Goal: Task Accomplishment & Management: Use online tool/utility

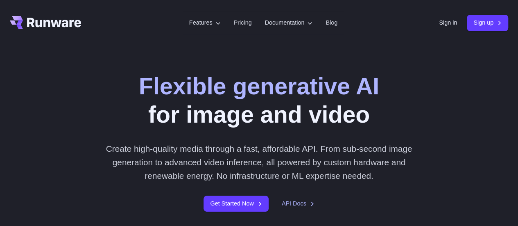
click at [440, 24] on header "Features Tasks Image generation Video generation Sonic Inference Engine™ Models…" at bounding box center [259, 23] width 518 height 46
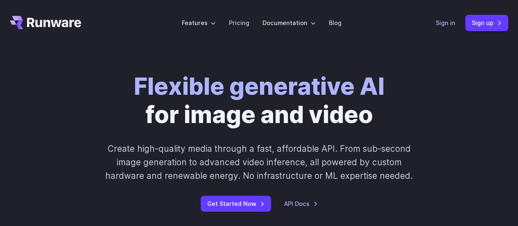
click at [449, 23] on link "Sign in" at bounding box center [446, 22] width 20 height 9
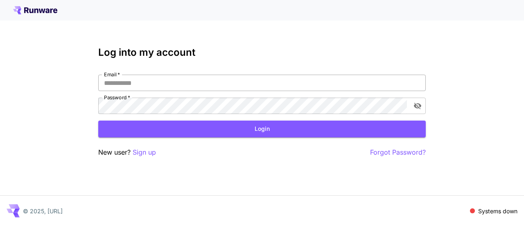
click at [214, 84] on input "Email   *" at bounding box center [262, 83] width 328 height 16
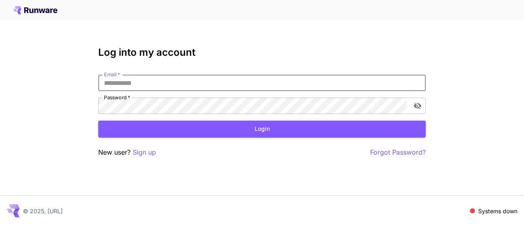
click at [214, 84] on input "Email   *" at bounding box center [262, 83] width 328 height 16
click at [474, 211] on span at bounding box center [472, 210] width 5 height 5
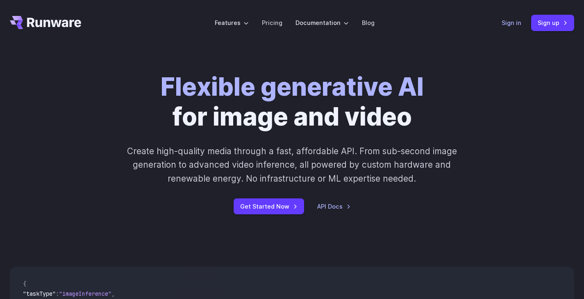
click at [512, 19] on link "Sign in" at bounding box center [511, 22] width 20 height 9
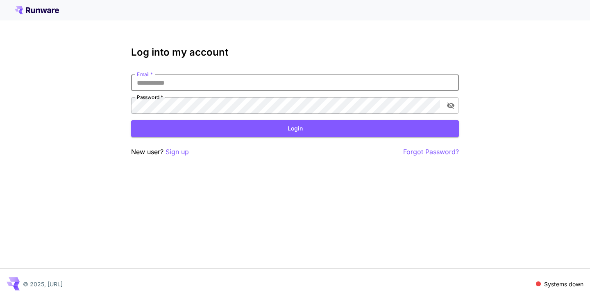
click at [155, 81] on input "Email   *" at bounding box center [295, 83] width 328 height 16
type input "**********"
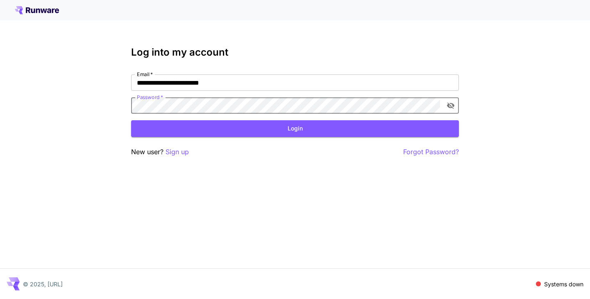
click button "Login" at bounding box center [295, 128] width 328 height 17
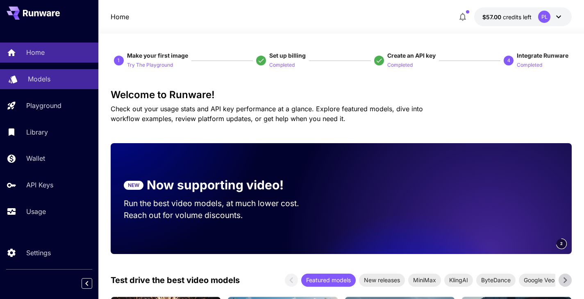
click at [50, 87] on link "Models" at bounding box center [49, 79] width 98 height 20
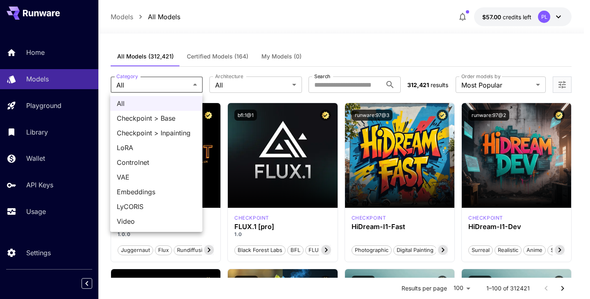
click at [151, 121] on span "Checkpoint > Base" at bounding box center [156, 118] width 79 height 10
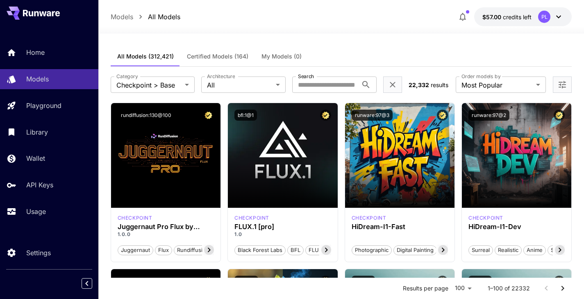
click at [84, 33] on div "Home Models Playground Library Wallet API Keys Usage" at bounding box center [49, 132] width 98 height 212
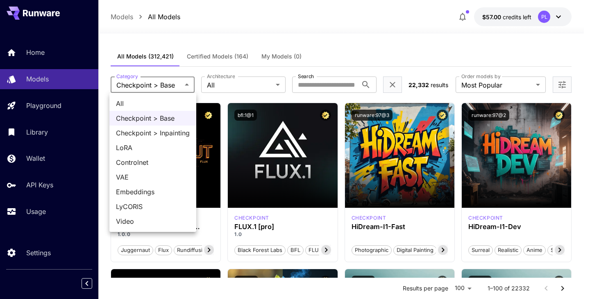
click at [327, 57] on div at bounding box center [295, 149] width 590 height 299
click at [151, 144] on span "LoRA" at bounding box center [153, 148] width 74 height 10
type input "****"
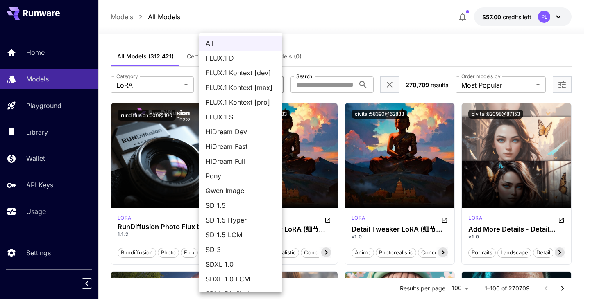
click at [255, 64] on li "FLUX.1 D" at bounding box center [240, 58] width 83 height 15
type input "******"
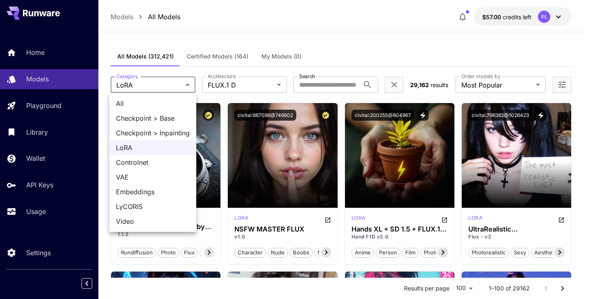
click at [241, 35] on div at bounding box center [295, 149] width 590 height 299
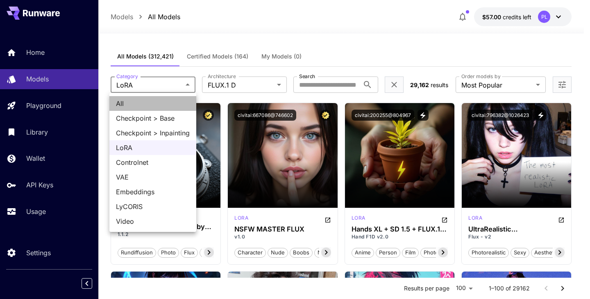
click at [135, 100] on span "All" at bounding box center [153, 104] width 74 height 10
type input "***"
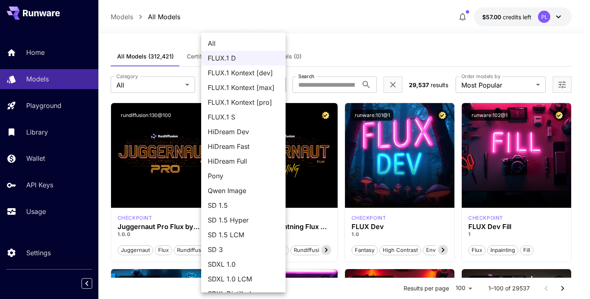
click at [228, 45] on span "All" at bounding box center [243, 44] width 71 height 10
type input "***"
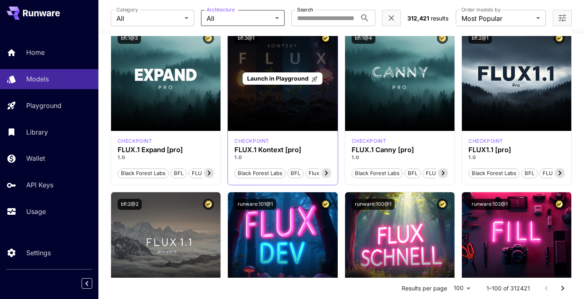
scroll to position [451, 0]
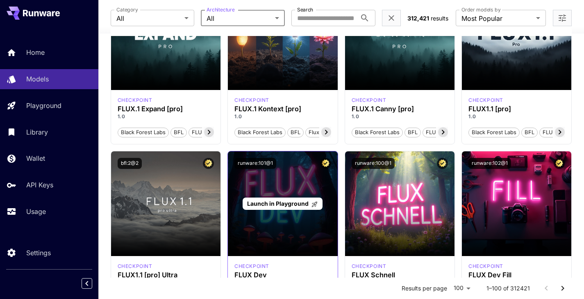
click at [292, 181] on div "Launch in Playground" at bounding box center [282, 204] width 109 height 105
click at [293, 203] on span "Launch in Playground" at bounding box center [277, 203] width 61 height 7
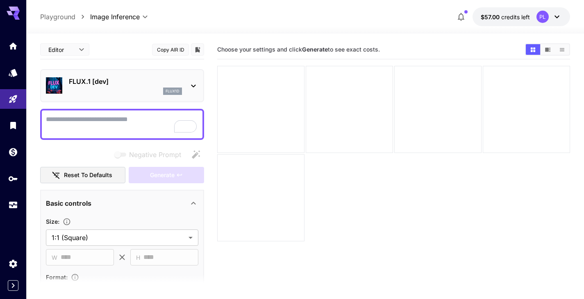
click at [54, 19] on p "Playground" at bounding box center [57, 17] width 35 height 10
click at [20, 18] on div at bounding box center [13, 10] width 26 height 20
click at [12, 40] on icon "Home" at bounding box center [14, 44] width 10 height 10
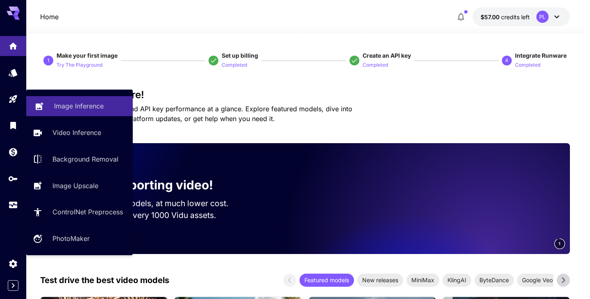
click at [49, 104] on link "Image Inference" at bounding box center [79, 106] width 107 height 20
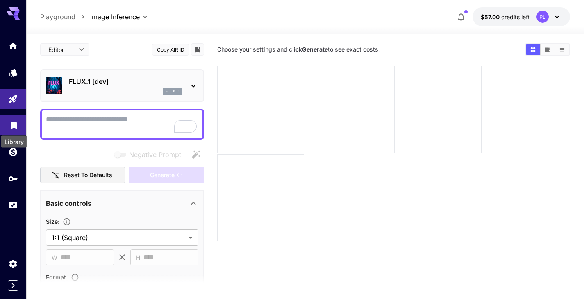
click at [14, 128] on icon "Library" at bounding box center [14, 123] width 10 height 10
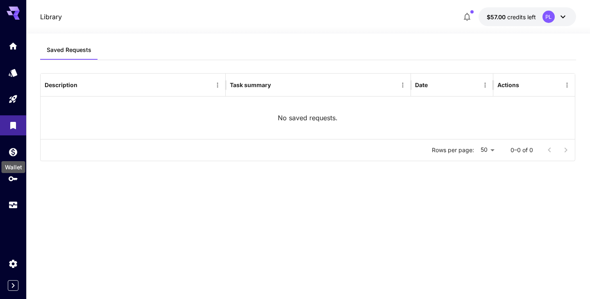
click at [9, 156] on div "Wallet" at bounding box center [13, 165] width 25 height 18
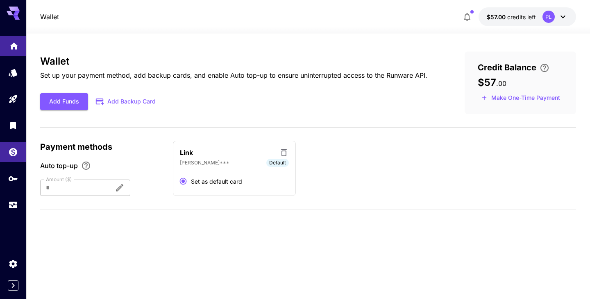
click at [4, 47] on link at bounding box center [13, 46] width 26 height 20
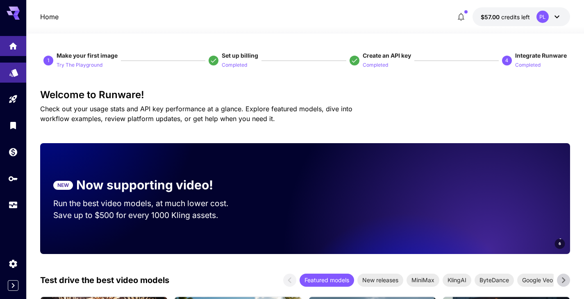
click at [18, 74] on icon "Models" at bounding box center [14, 70] width 10 height 10
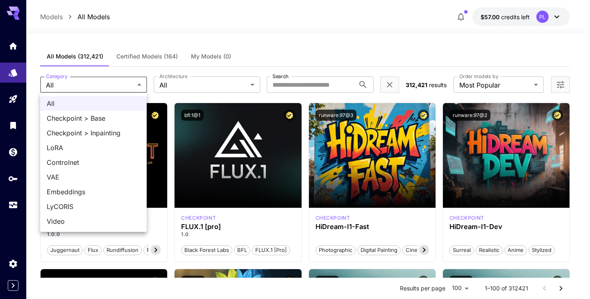
click at [80, 118] on span "Checkpoint > Base" at bounding box center [93, 118] width 93 height 10
type input "**********"
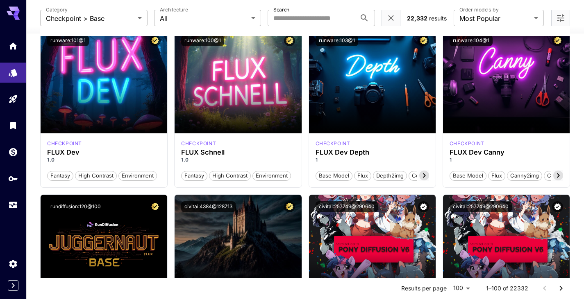
scroll to position [492, 0]
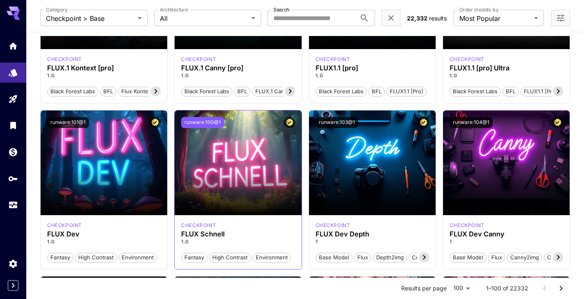
click at [206, 119] on button "runware:100@1" at bounding box center [202, 122] width 43 height 11
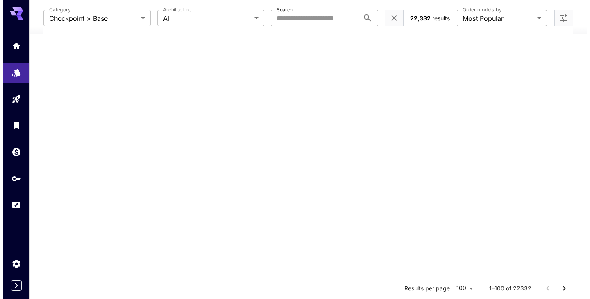
scroll to position [0, 0]
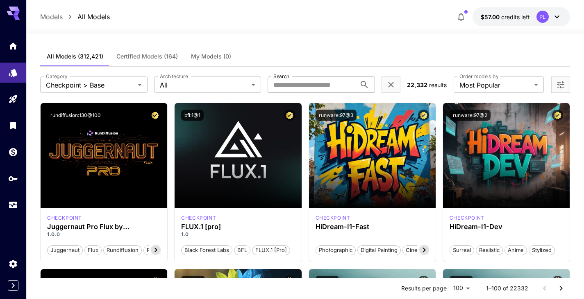
click at [308, 84] on input "Search" at bounding box center [312, 85] width 88 height 16
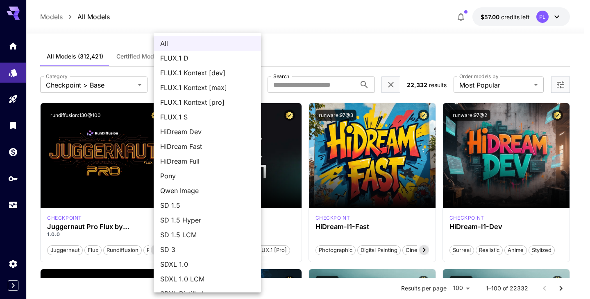
click at [201, 60] on span "FLUX.1 D" at bounding box center [207, 58] width 94 height 10
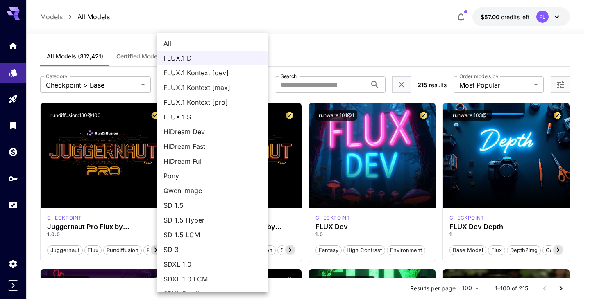
click at [193, 113] on span "FLUX.1 S" at bounding box center [211, 117] width 97 height 10
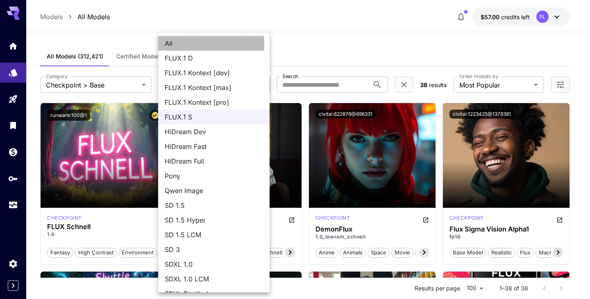
click at [200, 44] on span "All" at bounding box center [214, 44] width 98 height 10
type input "***"
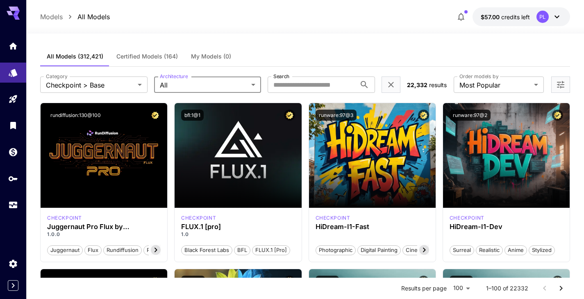
scroll to position [41, 0]
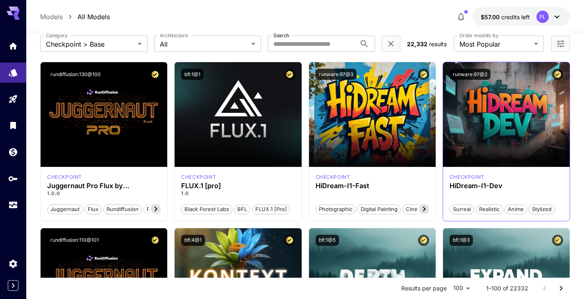
click at [558, 179] on div "checkpoint" at bounding box center [505, 177] width 113 height 7
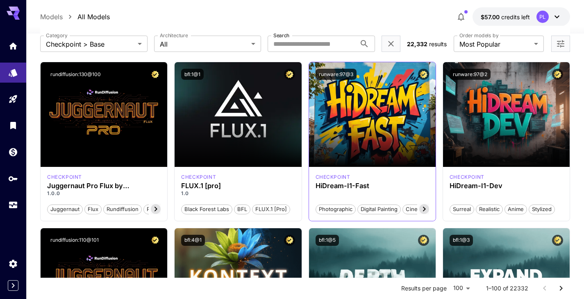
click at [428, 209] on icon at bounding box center [424, 209] width 10 height 10
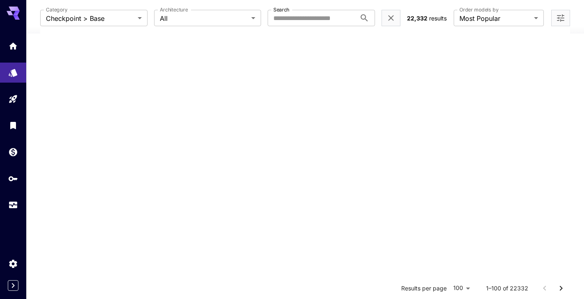
scroll to position [0, 0]
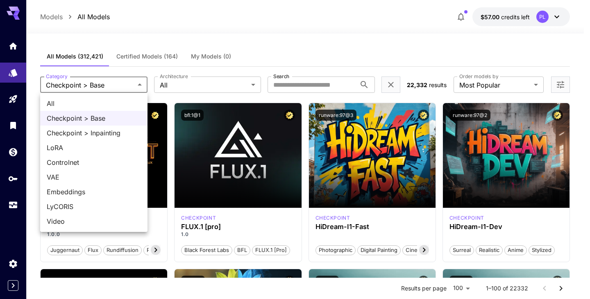
click at [99, 142] on li "LoRA" at bounding box center [93, 148] width 107 height 15
type input "****"
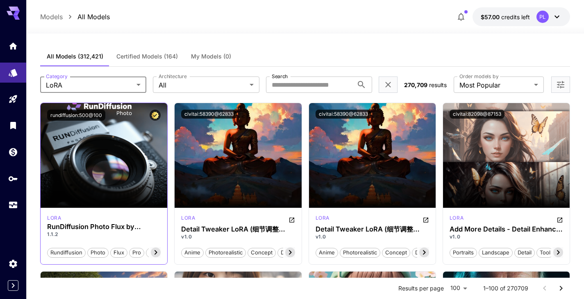
click at [119, 252] on span "flux" at bounding box center [119, 253] width 16 height 8
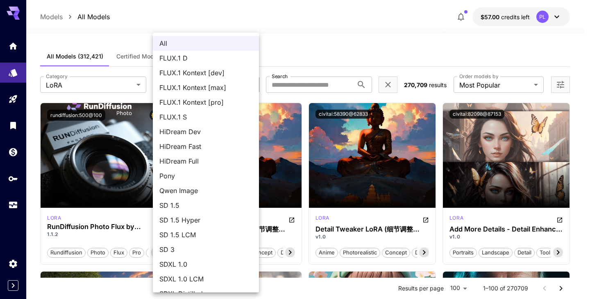
click at [185, 59] on span "FLUX.1 D" at bounding box center [205, 58] width 93 height 10
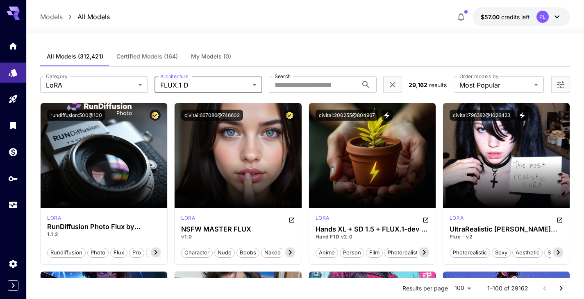
click at [180, 79] on label "Architecture" at bounding box center [174, 76] width 28 height 7
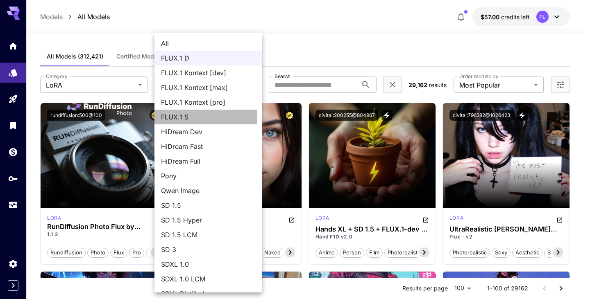
click at [198, 118] on span "FLUX.1 S" at bounding box center [208, 117] width 95 height 10
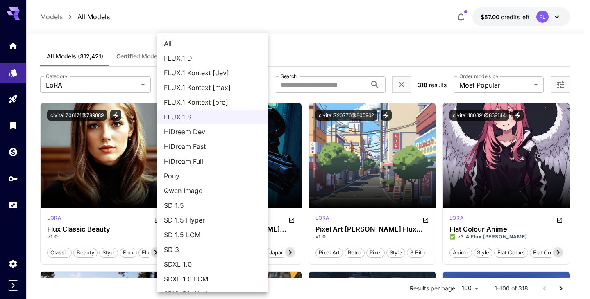
click at [202, 246] on span "SD 3" at bounding box center [212, 250] width 97 height 10
type input "***"
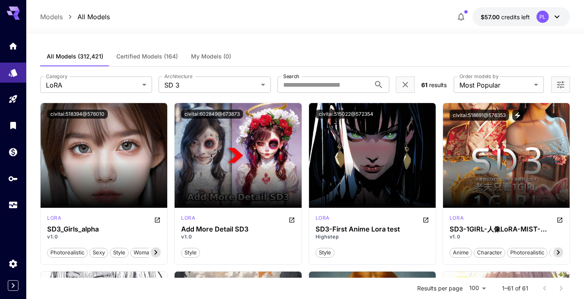
click at [159, 221] on icon "Open in CivitAI" at bounding box center [157, 220] width 7 height 7
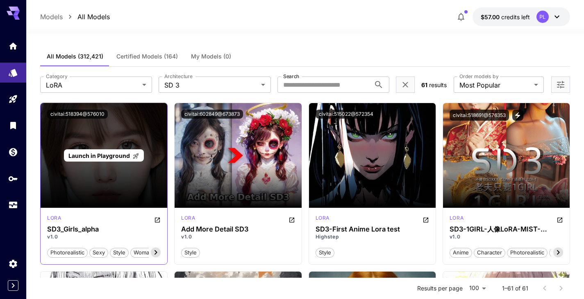
click at [87, 159] on span "Launch in Playground" at bounding box center [98, 155] width 61 height 7
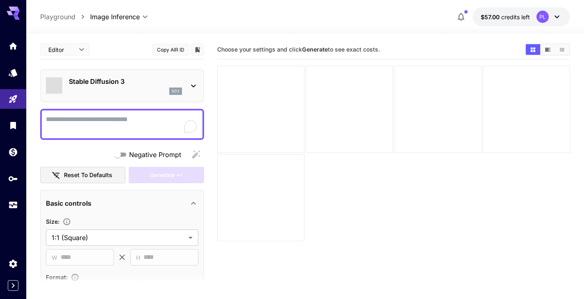
type input "*******"
click at [52, 14] on p "Playground" at bounding box center [57, 17] width 35 height 10
drag, startPoint x: 62, startPoint y: 10, endPoint x: 58, endPoint y: 19, distance: 9.9
click at [62, 10] on div "**********" at bounding box center [305, 16] width 530 height 19
click at [57, 20] on p "Playground" at bounding box center [57, 17] width 35 height 10
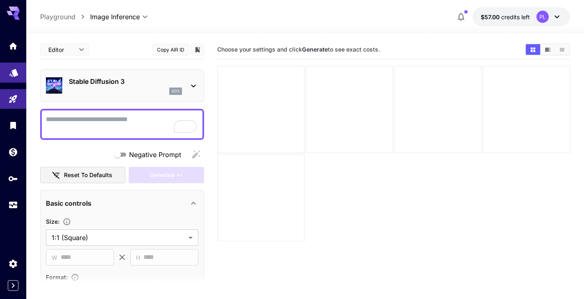
click at [9, 74] on icon "Models" at bounding box center [14, 70] width 10 height 10
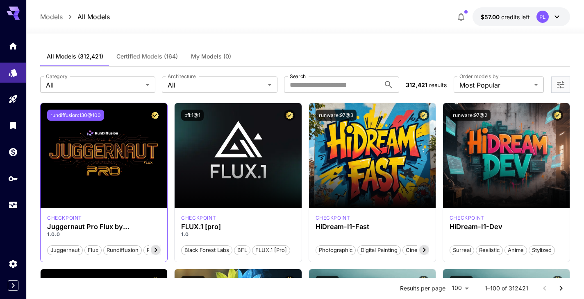
click at [78, 113] on button "rundiffusion:130@100" at bounding box center [75, 115] width 57 height 11
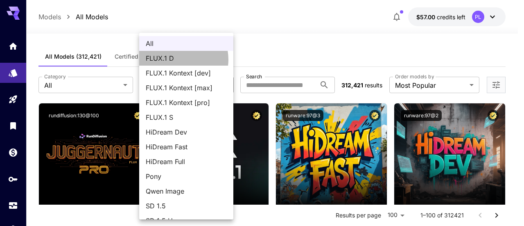
click at [179, 59] on span "FLUX.1 D" at bounding box center [186, 58] width 81 height 10
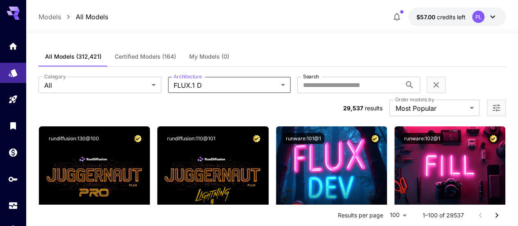
scroll to position [41, 0]
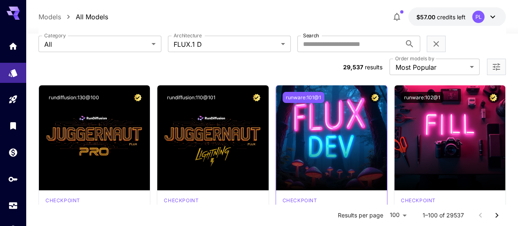
click at [309, 92] on button "runware:101@1" at bounding box center [304, 97] width 42 height 11
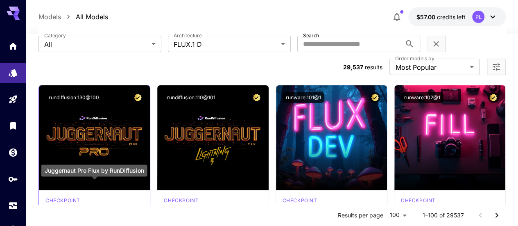
drag, startPoint x: 43, startPoint y: 186, endPoint x: 110, endPoint y: 186, distance: 67.6
click at [110, 190] on div "checkpoint Juggernaut Pro Flux by RunDiffusion 1.0.0 juggernaut flux rundiffusi…" at bounding box center [94, 217] width 111 height 54
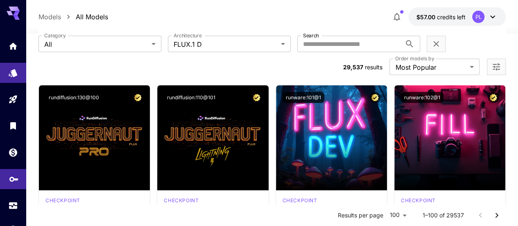
copy h3 "Juggernaut Pro Flux"
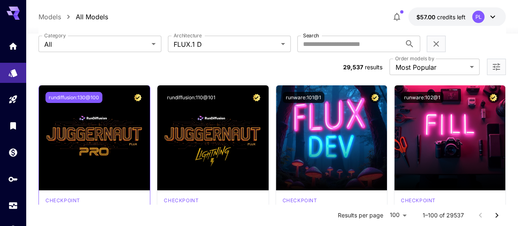
click at [67, 92] on button "rundiffusion:130@100" at bounding box center [73, 97] width 57 height 11
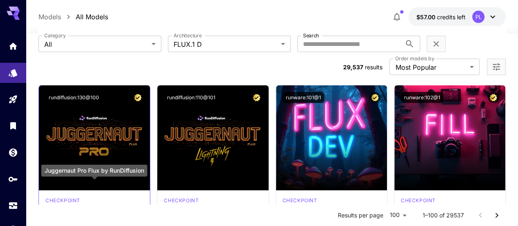
click at [68, 205] on h3 "Juggernaut Pro Flux by RunDiffusion" at bounding box center [94, 209] width 98 height 8
click at [67, 205] on h3 "Juggernaut Pro Flux by RunDiffusion" at bounding box center [94, 209] width 98 height 8
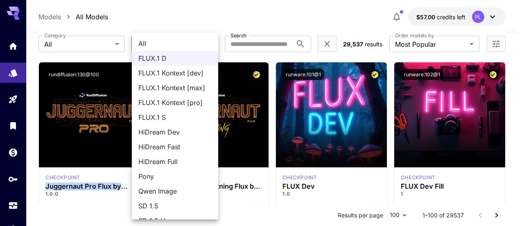
click at [154, 46] on span "All" at bounding box center [174, 44] width 73 height 10
type input "***"
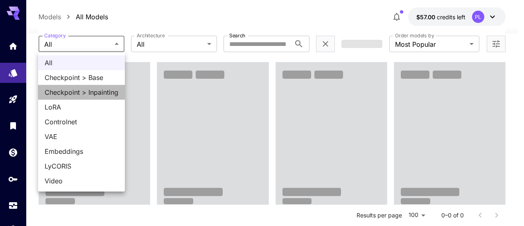
click at [84, 87] on span "Checkpoint > Inpainting" at bounding box center [82, 92] width 74 height 10
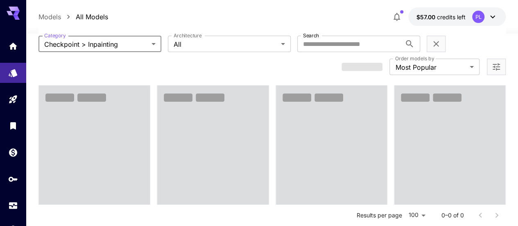
click at [83, 85] on span at bounding box center [94, 160] width 111 height 150
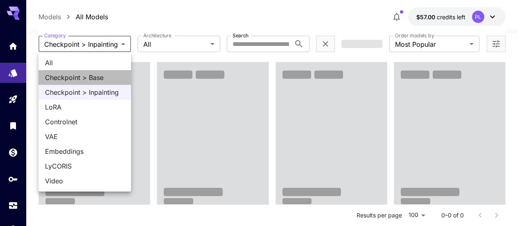
click at [91, 75] on span "Checkpoint > Base" at bounding box center [84, 78] width 79 height 10
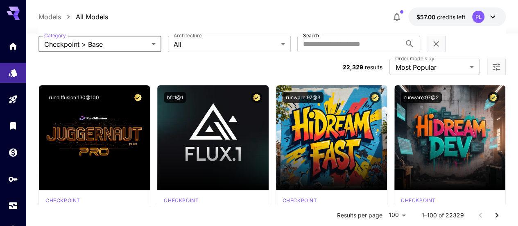
scroll to position [0, 0]
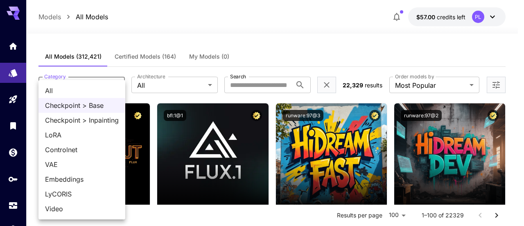
click at [56, 134] on span "LoRA" at bounding box center [82, 135] width 74 height 10
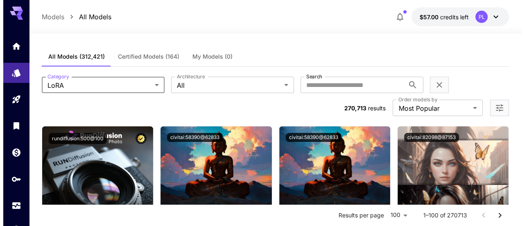
scroll to position [41, 0]
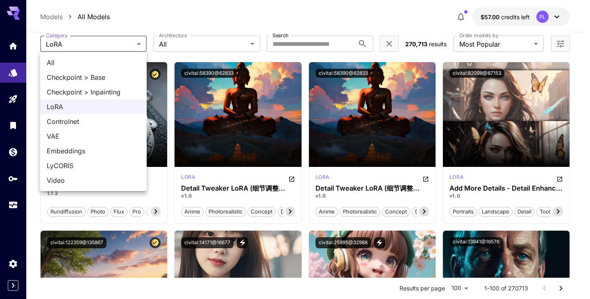
click at [52, 66] on span "All" at bounding box center [93, 63] width 93 height 10
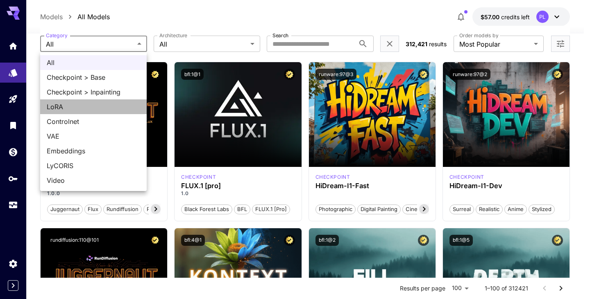
click at [96, 104] on span "LoRA" at bounding box center [93, 107] width 93 height 10
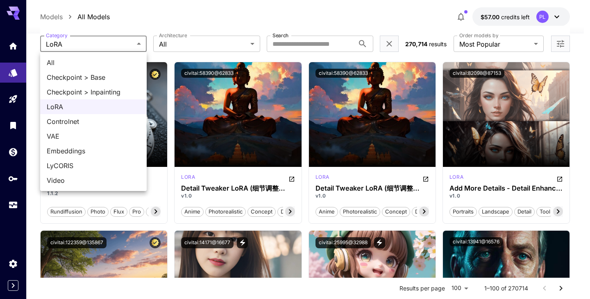
click at [88, 73] on span "Checkpoint > Base" at bounding box center [93, 78] width 93 height 10
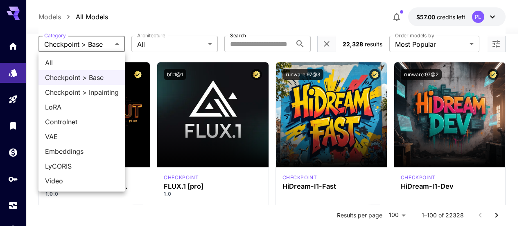
click at [76, 107] on span "LoRA" at bounding box center [82, 107] width 74 height 10
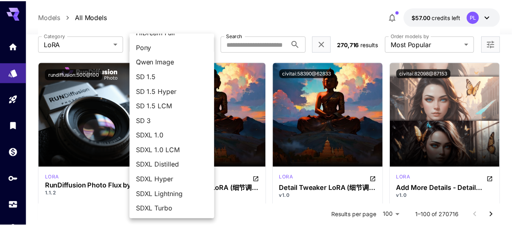
scroll to position [0, 0]
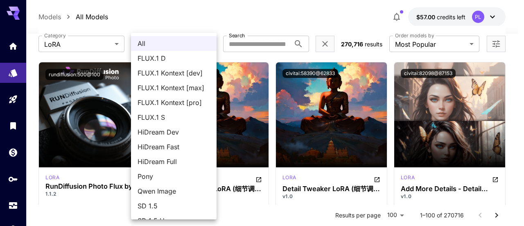
click at [169, 5] on div at bounding box center [262, 113] width 524 height 226
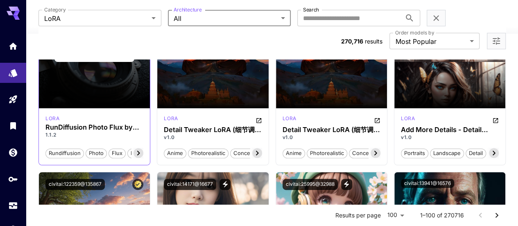
scroll to position [164, 0]
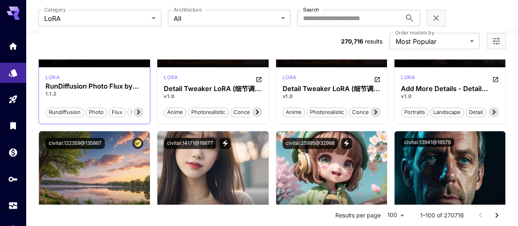
click at [140, 110] on icon at bounding box center [138, 112] width 3 height 5
click at [48, 107] on icon at bounding box center [50, 112] width 10 height 10
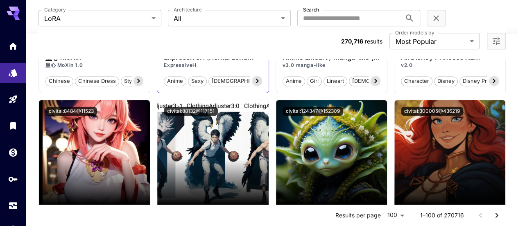
scroll to position [0, 0]
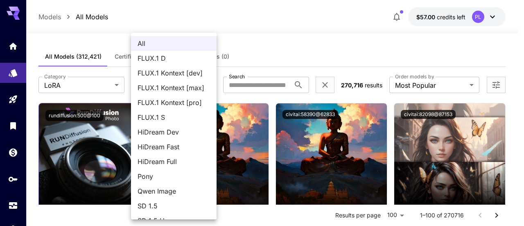
click at [84, 77] on div at bounding box center [262, 113] width 524 height 226
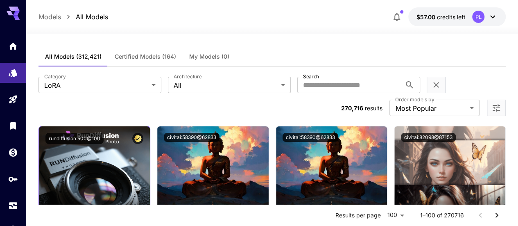
click at [84, 85] on div "All FLUX.1 D FLUX.1 Kontext [dev] FLUX.1 Kontext [max] FLUX.1 Kontext [pro] FLU…" at bounding box center [259, 113] width 518 height 226
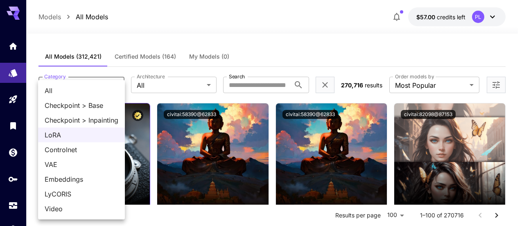
click at [57, 102] on span "Checkpoint > Base" at bounding box center [82, 105] width 74 height 10
type input "**********"
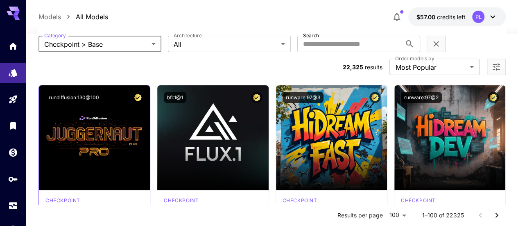
scroll to position [82, 0]
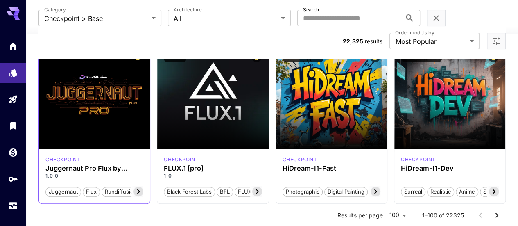
click at [139, 189] on icon at bounding box center [138, 191] width 3 height 5
click at [51, 186] on icon at bounding box center [50, 191] width 10 height 10
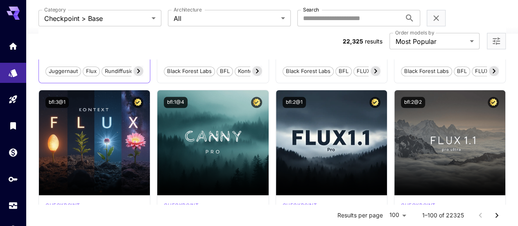
scroll to position [246, 0]
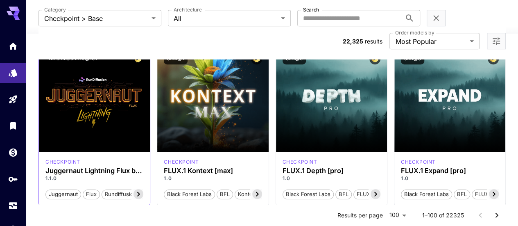
click at [88, 190] on span "flux" at bounding box center [91, 194] width 16 height 8
click at [94, 189] on div "flux" at bounding box center [91, 194] width 17 height 10
click at [117, 190] on span "rundiffusion" at bounding box center [121, 194] width 38 height 8
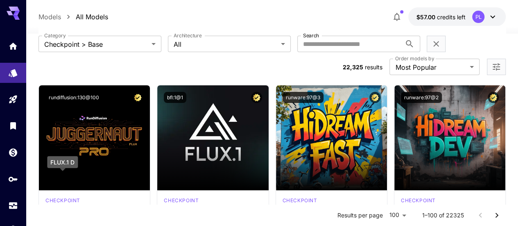
click at [51, 197] on p "checkpoint" at bounding box center [62, 200] width 35 height 7
click at [63, 163] on div "FLUX.1 D" at bounding box center [62, 162] width 31 height 12
copy div "FLUX.1 D"
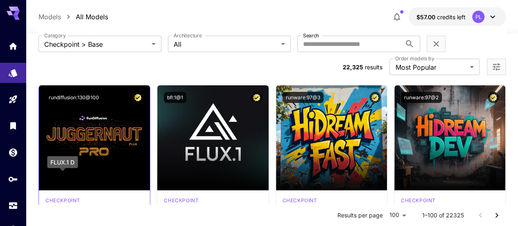
click at [61, 197] on p "checkpoint" at bounding box center [62, 200] width 35 height 7
click at [55, 160] on div "FLUX.1 D" at bounding box center [62, 162] width 31 height 12
copy div "FLUX.1 D"
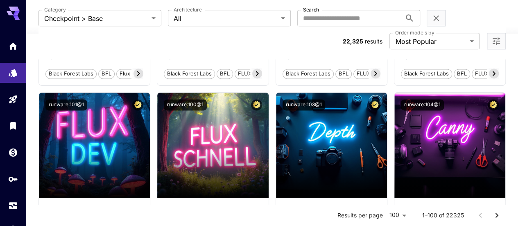
scroll to position [574, 0]
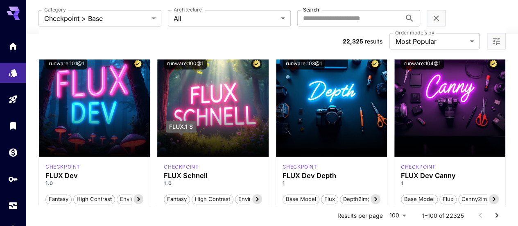
click at [187, 126] on div "FLUX.1 S" at bounding box center [181, 126] width 30 height 12
copy div "FLUX.1 S"
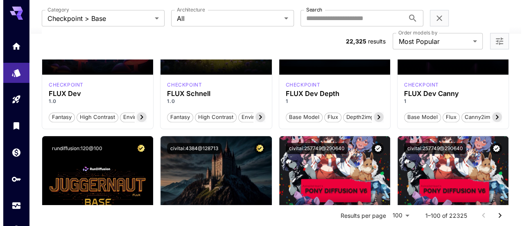
scroll to position [696, 0]
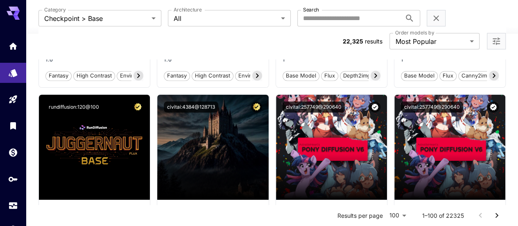
click at [106, 205] on div "Results per page 100 *** 1–100 of 22325" at bounding box center [272, 214] width 467 height 21
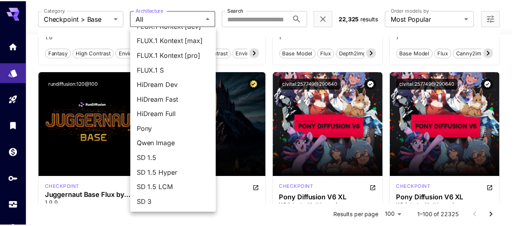
scroll to position [82, 0]
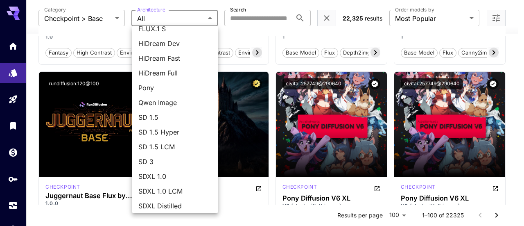
click at [171, 161] on span "SD 3" at bounding box center [174, 161] width 73 height 10
type input "***"
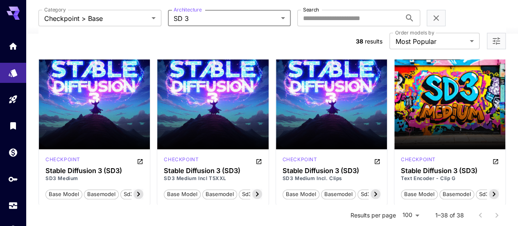
scroll to position [41, 0]
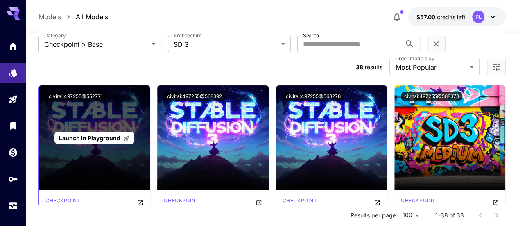
click at [63, 154] on div "Launch in Playground" at bounding box center [94, 137] width 111 height 105
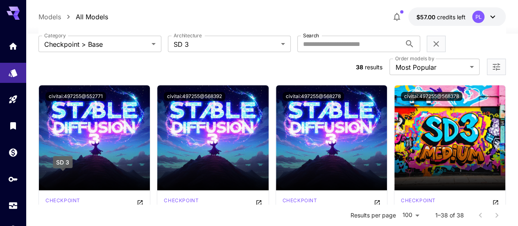
click at [65, 160] on div "SD 3" at bounding box center [63, 162] width 20 height 12
click at [66, 160] on div "SD 3" at bounding box center [63, 162] width 20 height 12
copy div "SD 3"
click at [64, 165] on div "SD 3" at bounding box center [63, 162] width 20 height 12
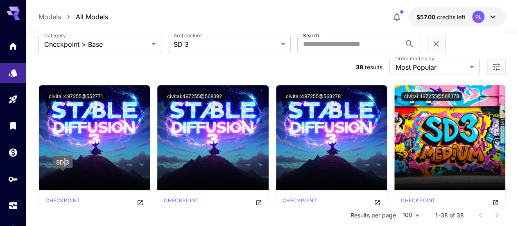
click at [64, 165] on div "SD 3" at bounding box center [63, 162] width 20 height 12
copy div "SD 3"
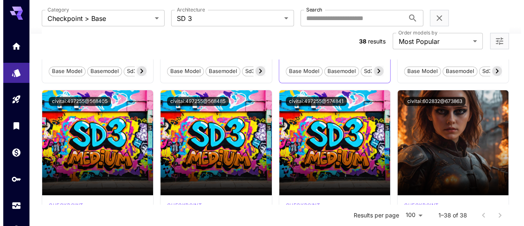
scroll to position [0, 0]
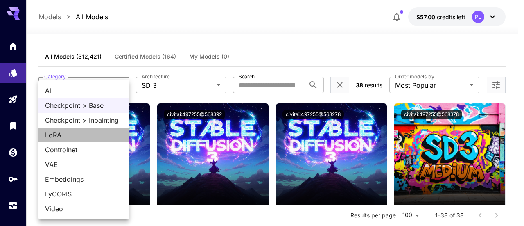
click at [77, 135] on span "LoRA" at bounding box center [83, 135] width 77 height 10
type input "****"
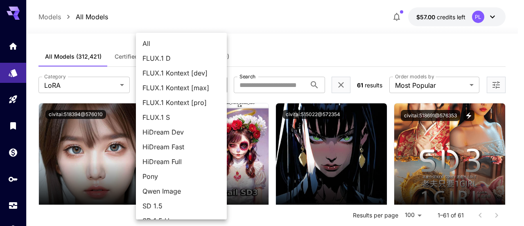
click at [172, 57] on span "FLUX.1 D" at bounding box center [182, 58] width 78 height 10
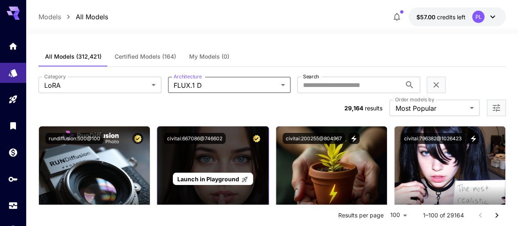
scroll to position [41, 0]
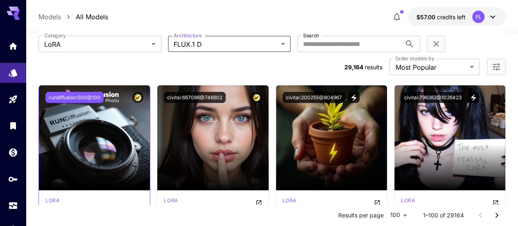
click at [75, 92] on button "rundiffusion:500@100" at bounding box center [74, 97] width 58 height 11
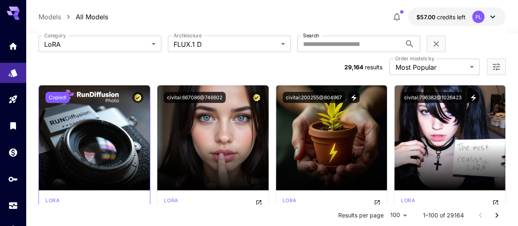
click at [75, 92] on div "Copied!" at bounding box center [94, 97] width 98 height 11
click at [89, 92] on button "rundiffusion:500@100" at bounding box center [74, 97] width 58 height 11
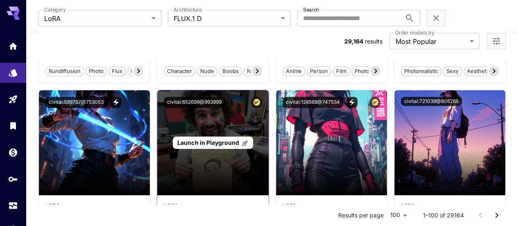
scroll to position [0, 0]
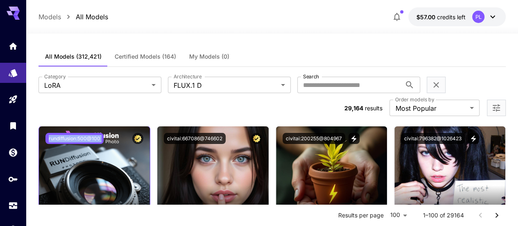
drag, startPoint x: 77, startPoint y: 114, endPoint x: 69, endPoint y: 114, distance: 7.8
click at [77, 133] on button "rundiffusion:500@100" at bounding box center [74, 138] width 58 height 11
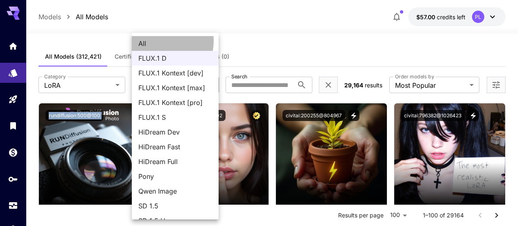
click at [154, 41] on span "All" at bounding box center [175, 44] width 74 height 10
type input "***"
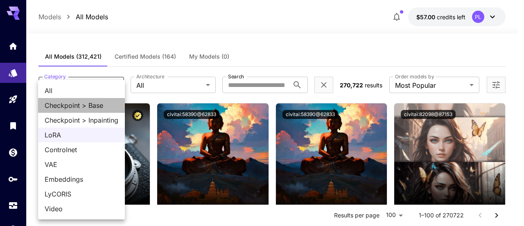
click at [56, 98] on li "Checkpoint > Base" at bounding box center [81, 105] width 87 height 15
type input "**********"
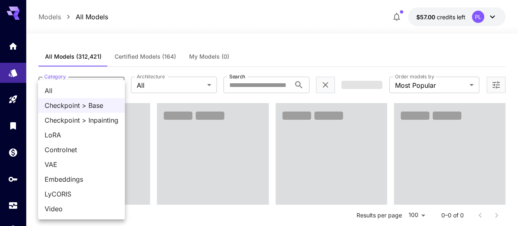
click at [213, 33] on div at bounding box center [262, 113] width 524 height 226
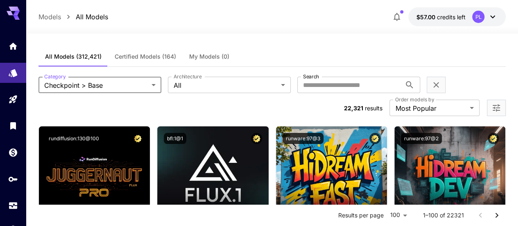
scroll to position [41, 0]
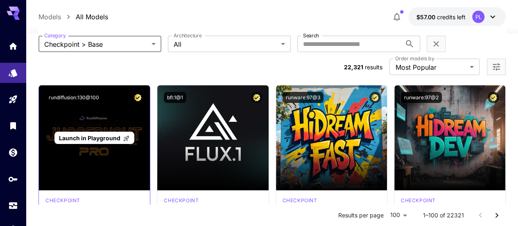
click at [112, 134] on p "Launch in Playground" at bounding box center [94, 138] width 71 height 9
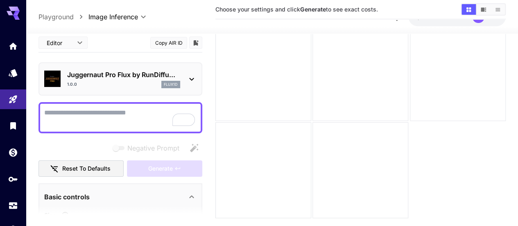
click at [86, 116] on textarea "Negative Prompt" at bounding box center [120, 117] width 152 height 20
paste textarea "**********"
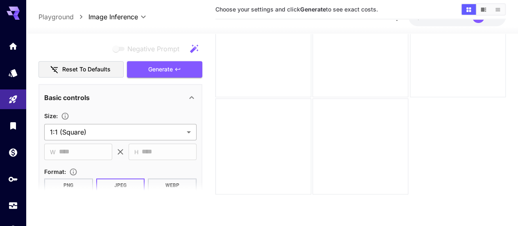
scroll to position [246, 0]
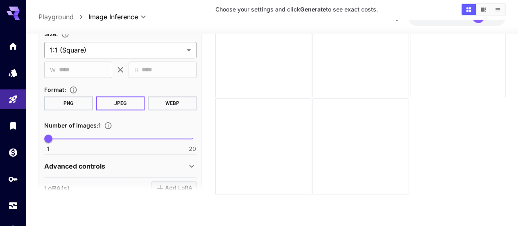
type textarea "**********"
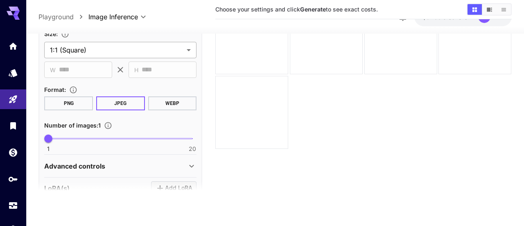
click at [88, 52] on body "**********" at bounding box center [262, 80] width 524 height 290
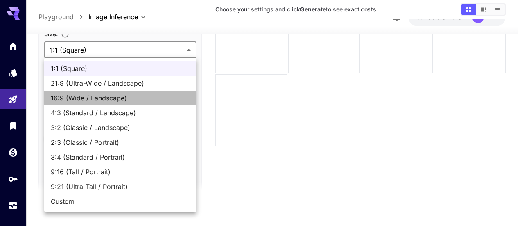
click at [84, 94] on span "16:9 (Wide / Landscape)" at bounding box center [120, 98] width 139 height 10
type input "**********"
type input "****"
type input "***"
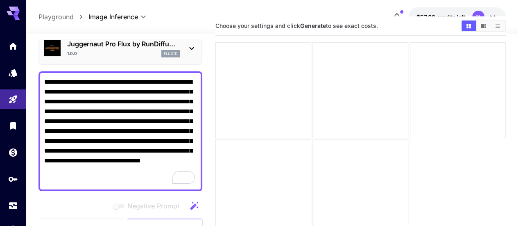
scroll to position [0, 0]
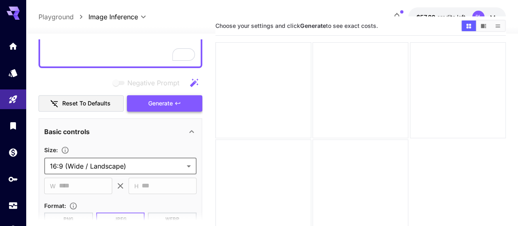
click at [166, 103] on span "Generate" at bounding box center [160, 103] width 25 height 10
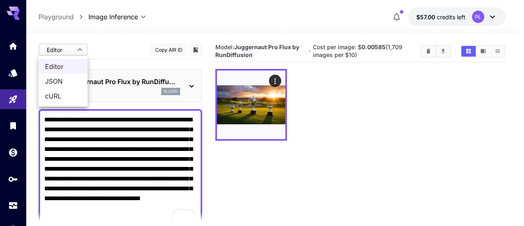
click at [83, 54] on body "**********" at bounding box center [262, 145] width 524 height 290
click at [94, 50] on div at bounding box center [262, 113] width 524 height 226
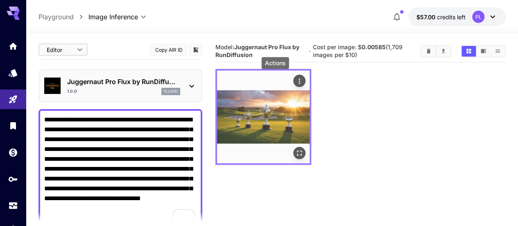
click at [295, 80] on icon "Actions" at bounding box center [299, 81] width 8 height 8
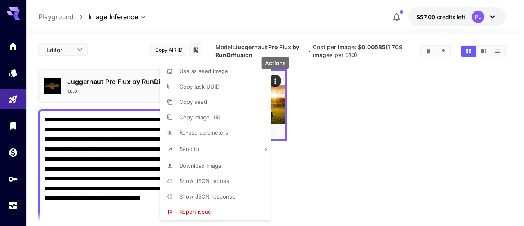
click at [274, 102] on div at bounding box center [262, 113] width 524 height 226
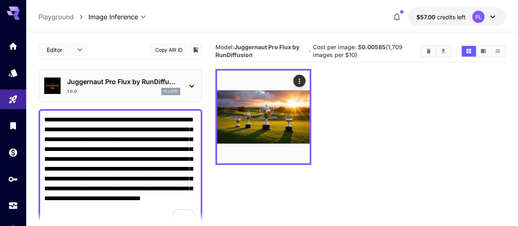
click at [274, 102] on div at bounding box center [259, 113] width 518 height 226
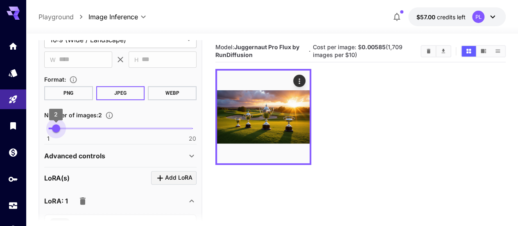
type input "*"
click at [61, 130] on span "3" at bounding box center [63, 128] width 8 height 8
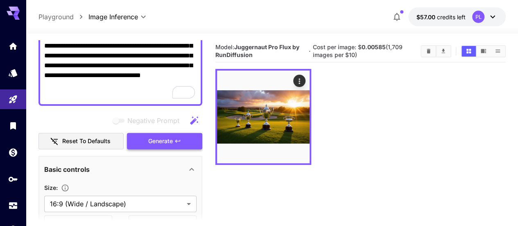
click at [175, 140] on icon "button" at bounding box center [178, 141] width 7 height 7
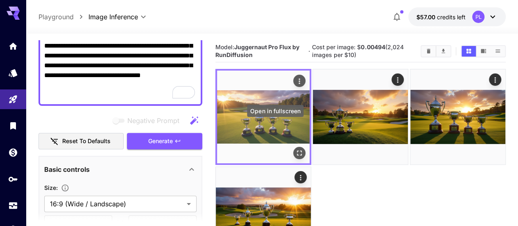
click at [295, 149] on icon "Open in fullscreen" at bounding box center [299, 153] width 8 height 8
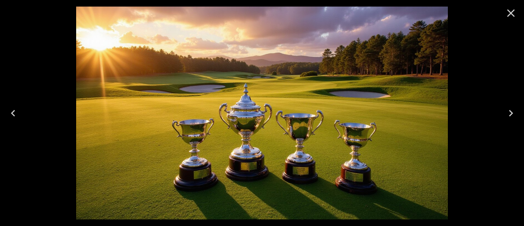
drag, startPoint x: 308, startPoint y: 102, endPoint x: 234, endPoint y: 97, distance: 74.3
click at [234, 98] on img at bounding box center [262, 113] width 372 height 213
click at [29, 73] on div at bounding box center [262, 113] width 524 height 226
click at [512, 12] on icon "Close" at bounding box center [512, 13] width 8 height 8
